Goal: Task Accomplishment & Management: Manage account settings

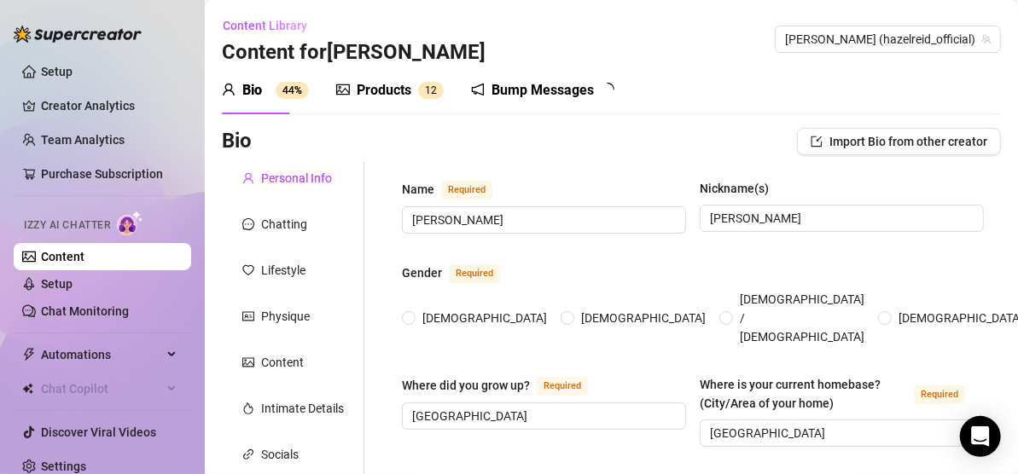
radio input "true"
type input "[DATE]"
click at [95, 351] on span "Automations" at bounding box center [101, 354] width 121 height 27
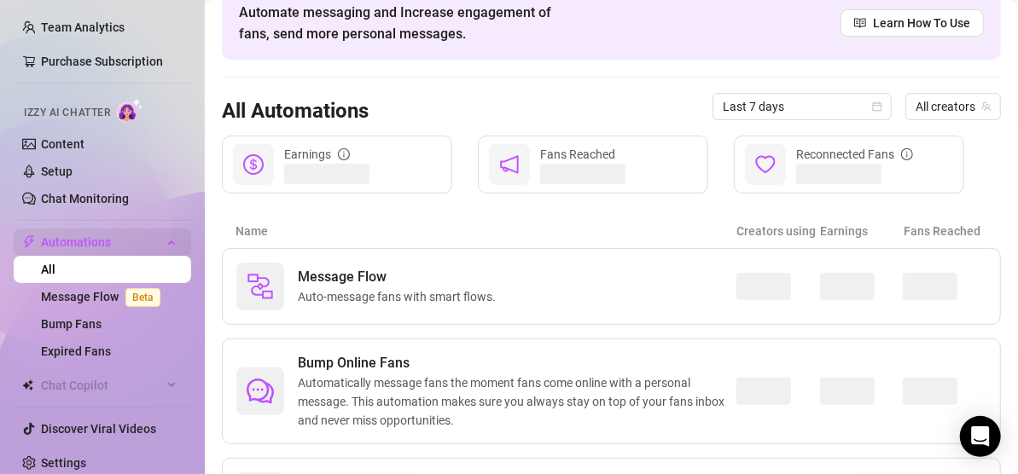
scroll to position [121, 0]
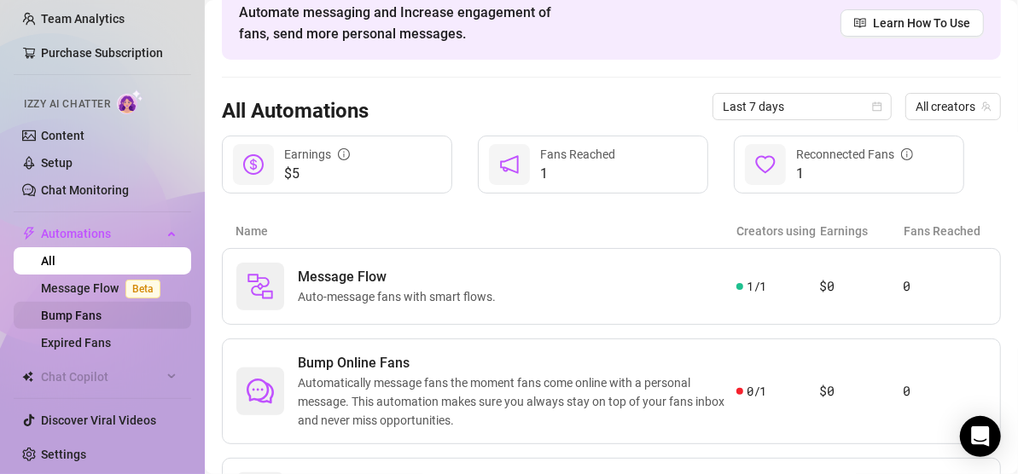
click at [101, 310] on link "Bump Fans" at bounding box center [71, 316] width 61 height 14
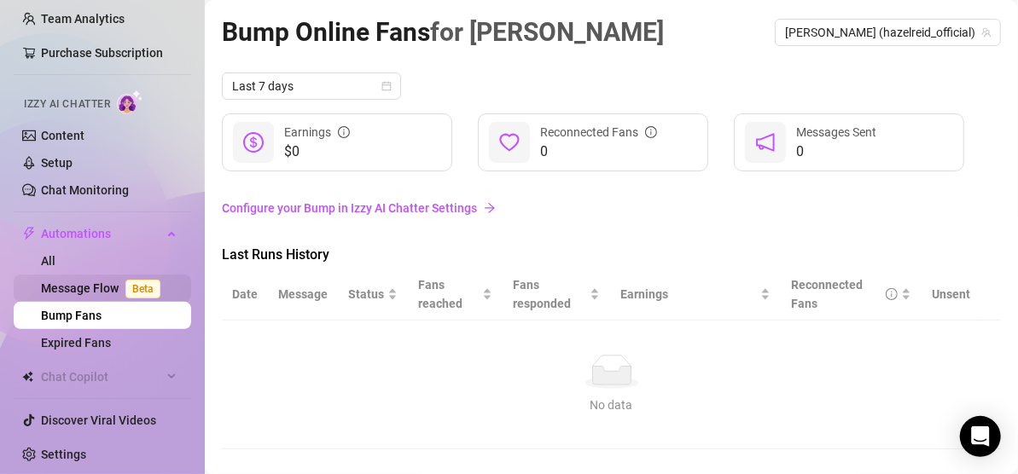
click at [90, 282] on link "Message Flow Beta" at bounding box center [104, 288] width 126 height 14
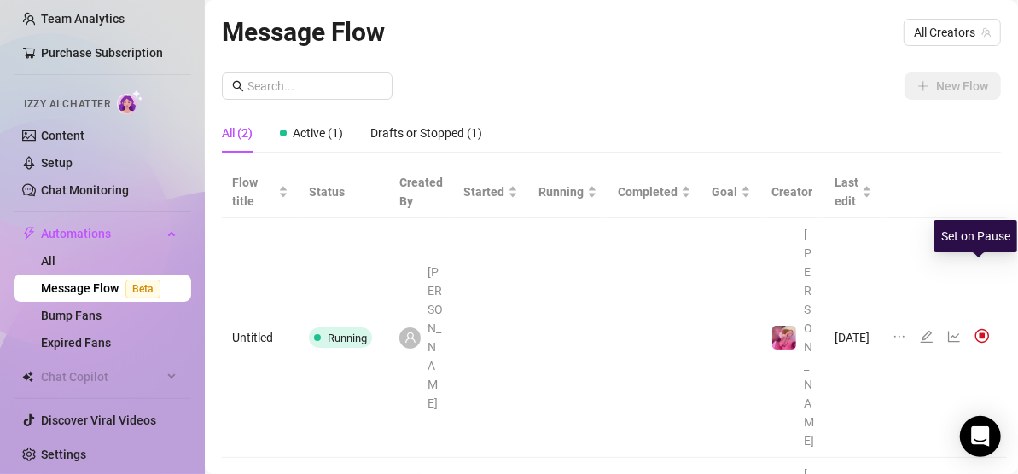
click at [974, 328] on img at bounding box center [981, 335] width 15 height 15
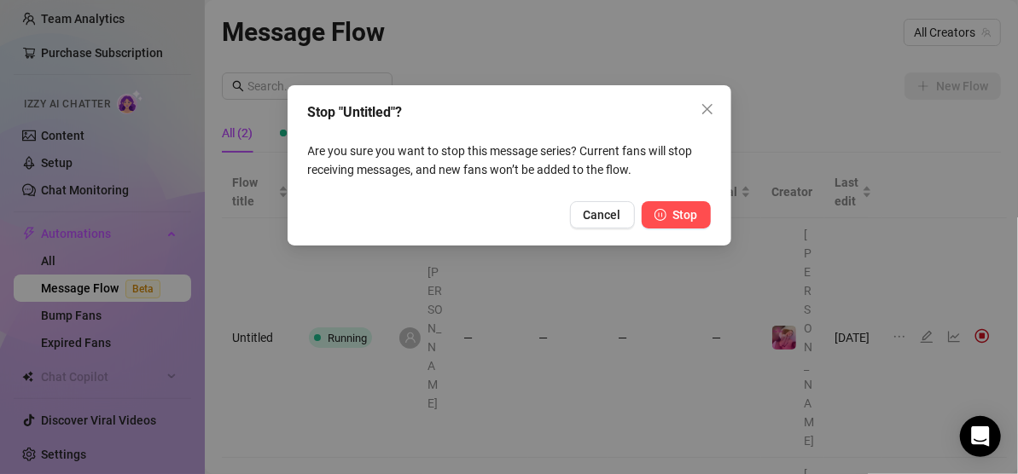
click at [687, 218] on span "Stop" at bounding box center [685, 215] width 25 height 14
